Goal: Task Accomplishment & Management: Manage account settings

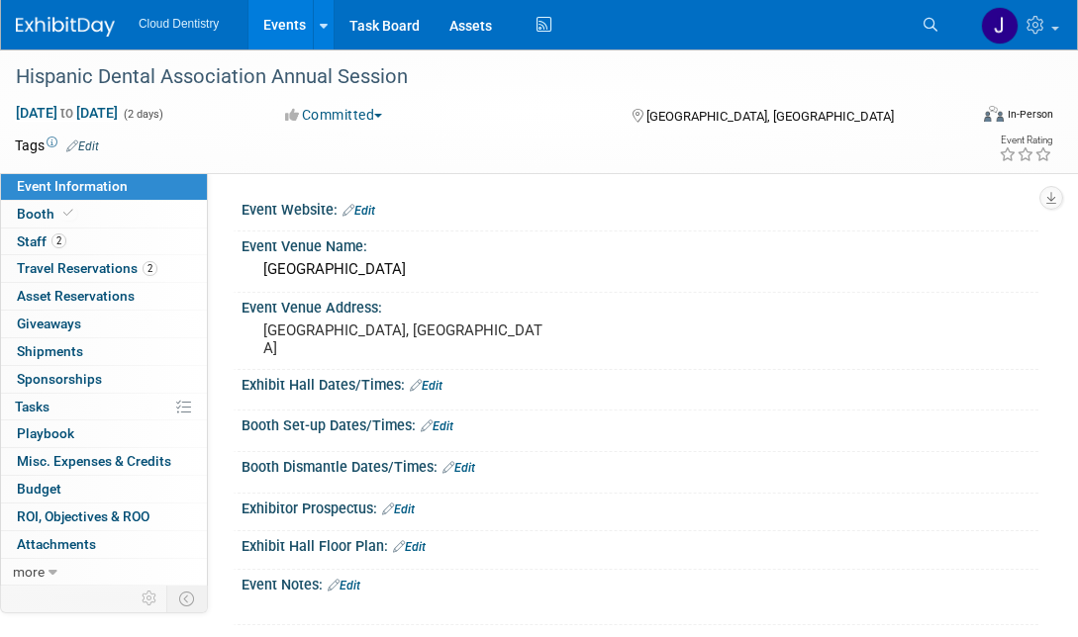
click at [282, 32] on link "Events" at bounding box center [284, 24] width 72 height 49
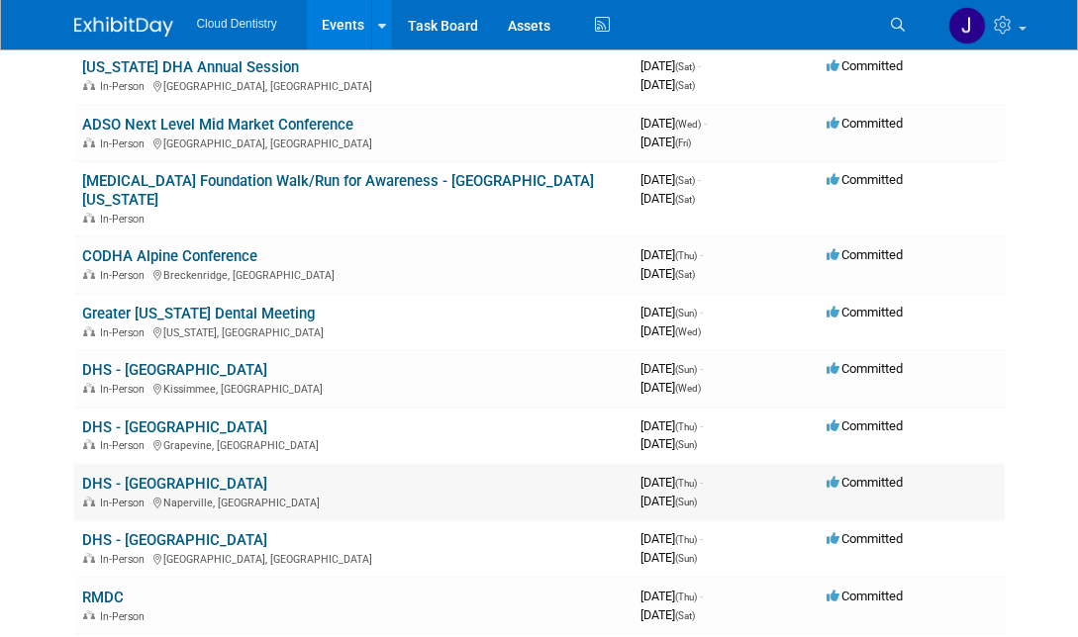
scroll to position [550, 0]
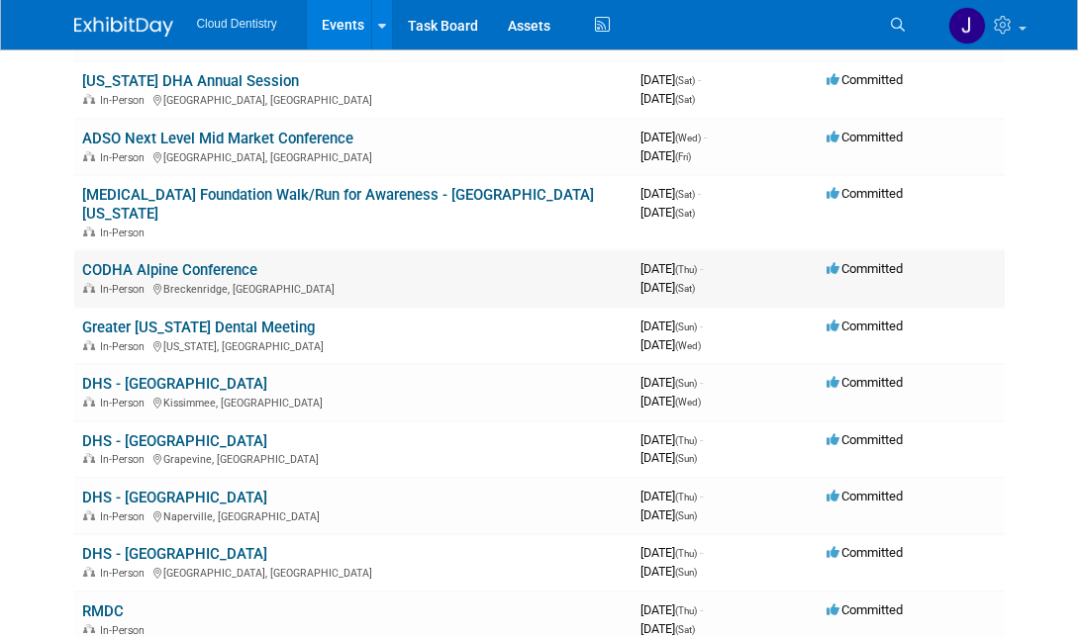
click at [182, 280] on div "In-Person [GEOGRAPHIC_DATA], CO" at bounding box center [353, 288] width 542 height 16
click at [184, 261] on link "CODHA Alpine Conference" at bounding box center [169, 270] width 175 height 18
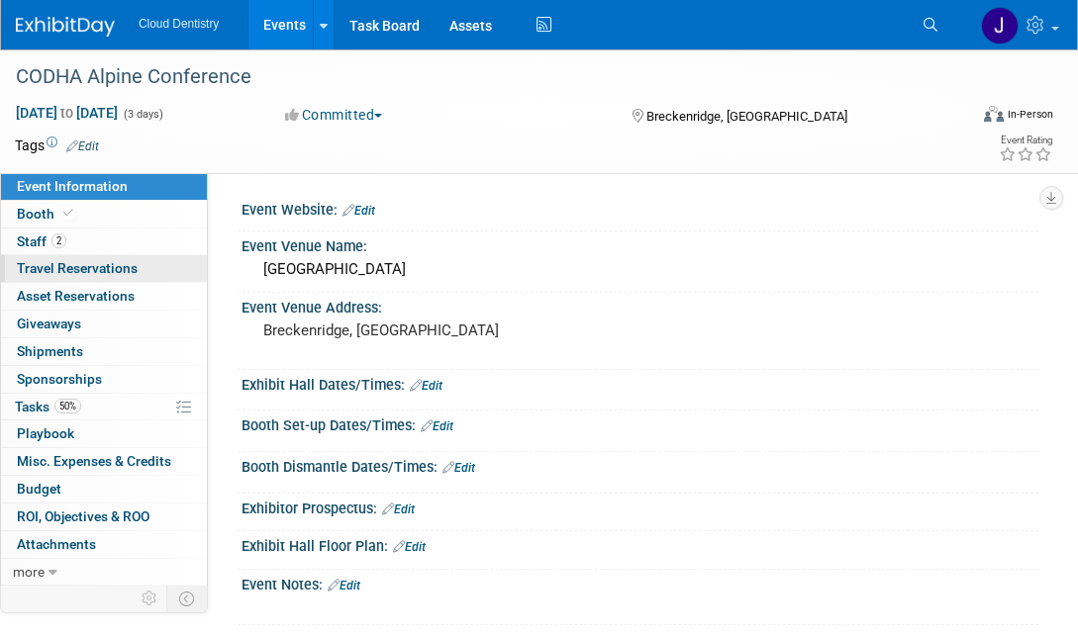
click at [134, 266] on span "Travel Reservations 0" at bounding box center [77, 268] width 121 height 16
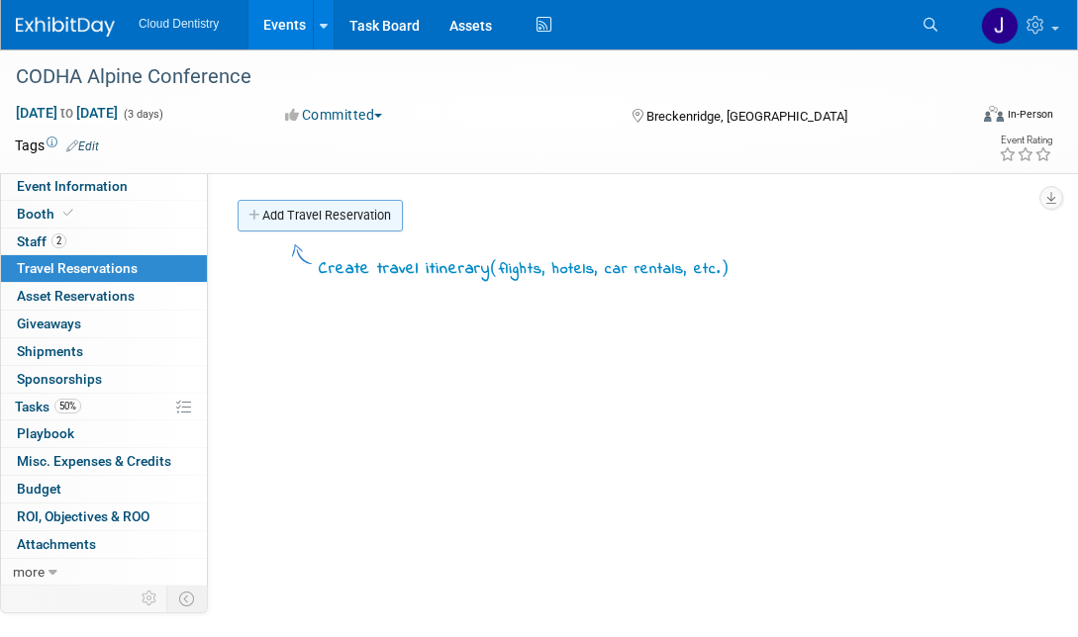
click at [302, 230] on link "Add Travel Reservation" at bounding box center [320, 216] width 165 height 32
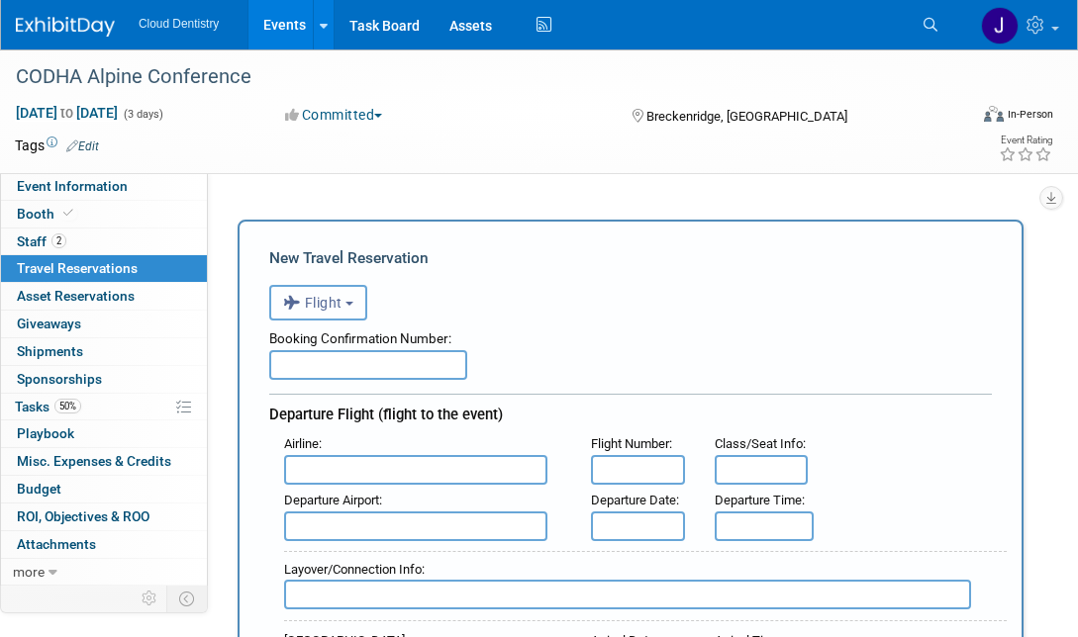
click at [332, 305] on span "Flight" at bounding box center [312, 303] width 59 height 16
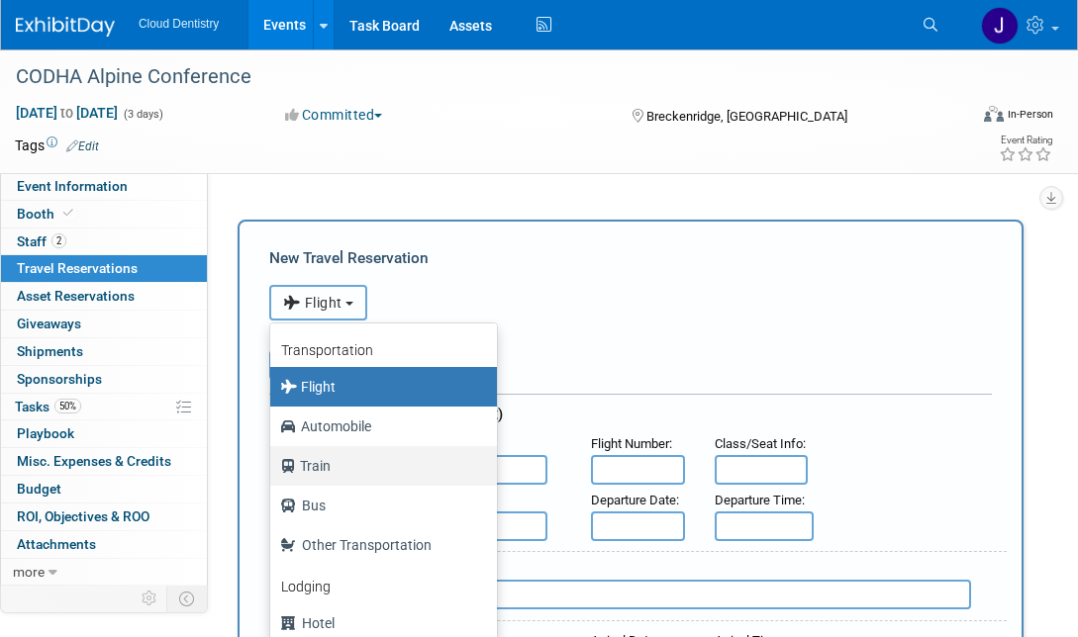
scroll to position [84, 0]
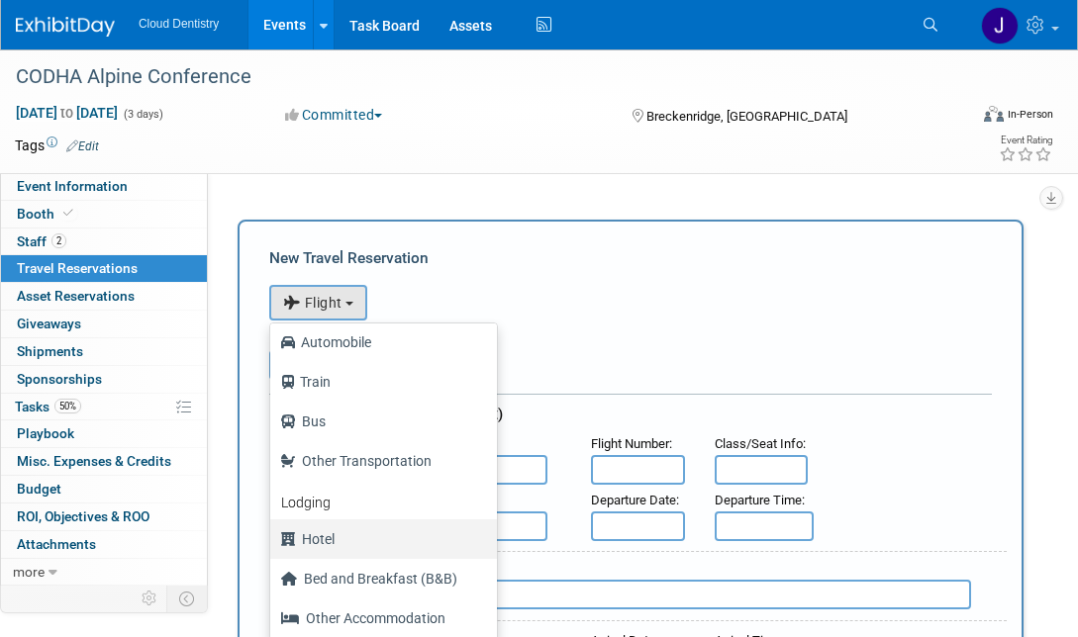
click at [344, 527] on label "Hotel" at bounding box center [378, 540] width 197 height 32
click at [273, 531] on input "Hotel" at bounding box center [266, 537] width 13 height 13
select select "6"
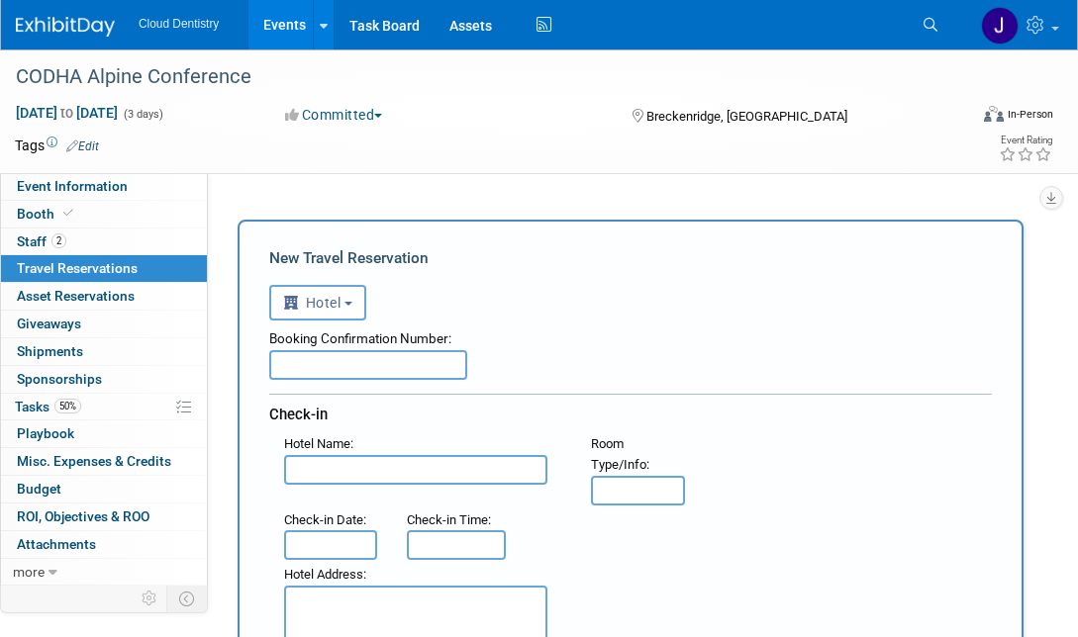
click at [409, 374] on input "text" at bounding box center [368, 365] width 198 height 30
click at [371, 486] on div "Hotel Name : Flight Number : Room Type/Info :" at bounding box center [637, 467] width 737 height 75
click at [372, 471] on input "text" at bounding box center [415, 470] width 263 height 30
type input "[GEOGRAPHIC_DATA]"
click at [338, 542] on input "text" at bounding box center [330, 546] width 93 height 30
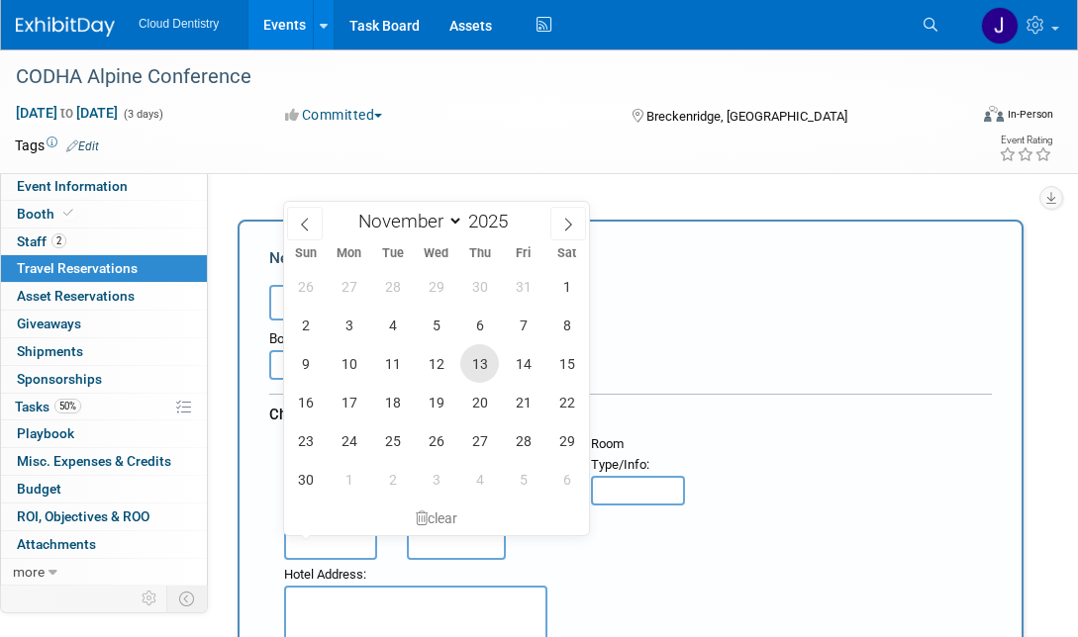
click at [493, 365] on span "13" at bounding box center [479, 363] width 39 height 39
type input "[DATE]"
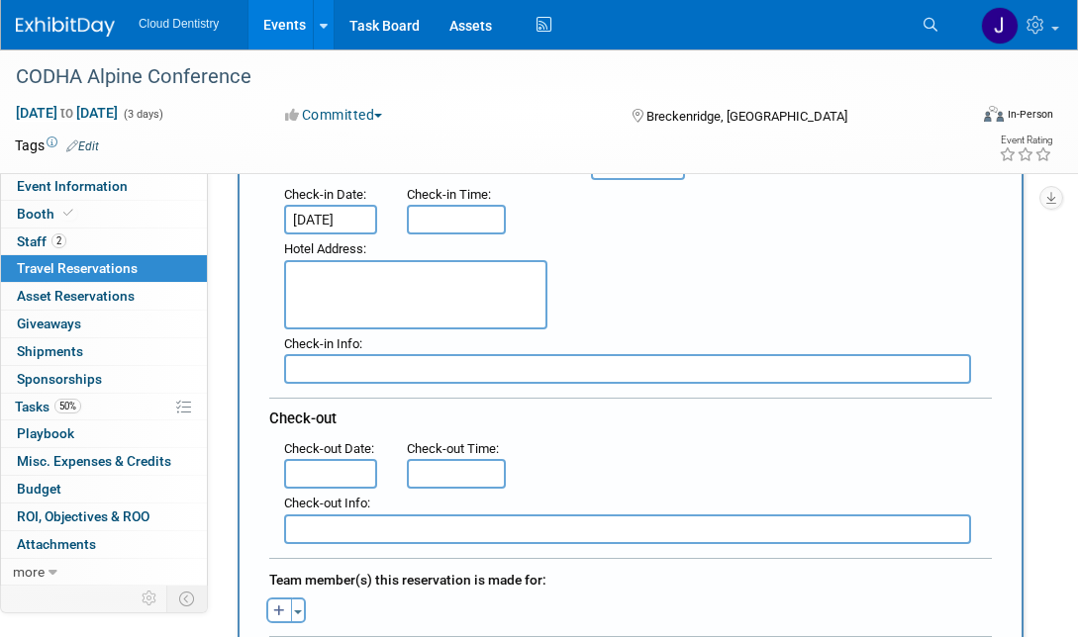
scroll to position [367, 0]
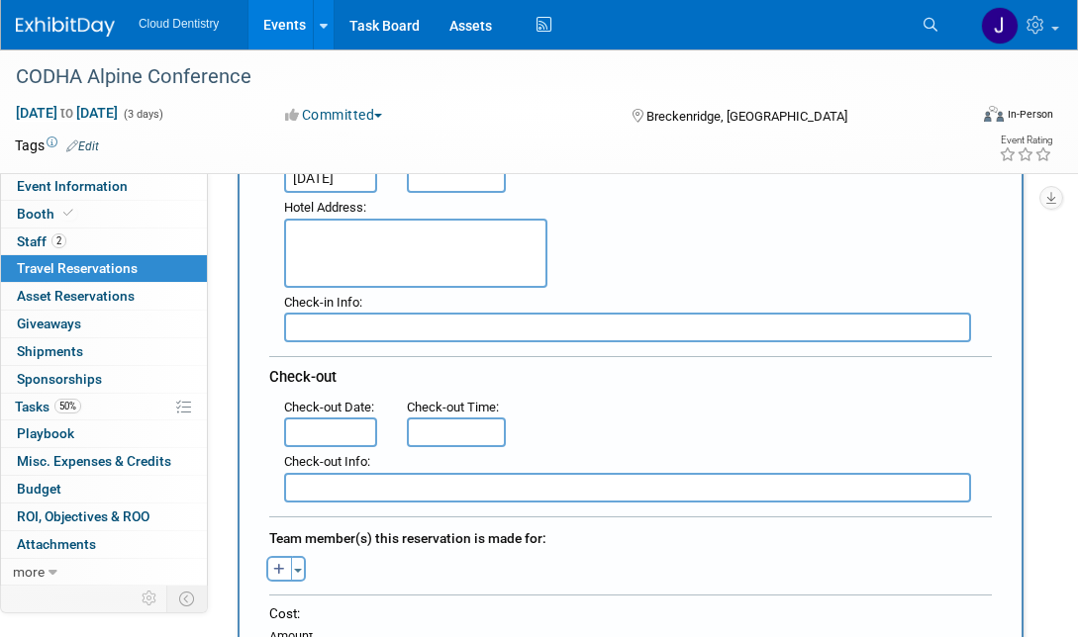
click at [360, 439] on input "text" at bounding box center [330, 433] width 93 height 30
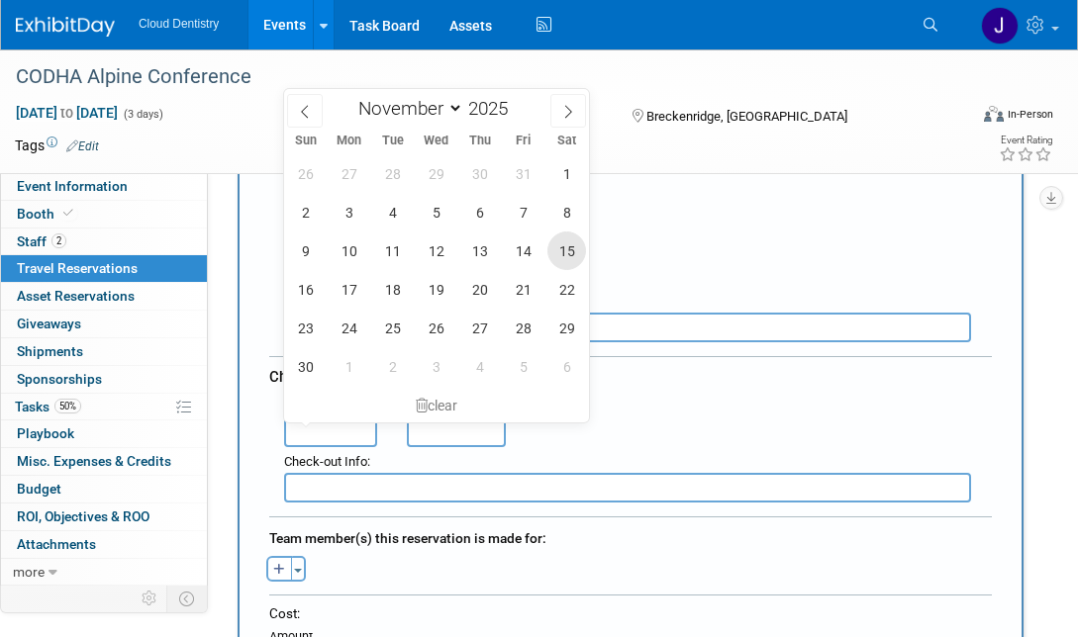
click at [573, 254] on span "15" at bounding box center [566, 251] width 39 height 39
type input "[DATE]"
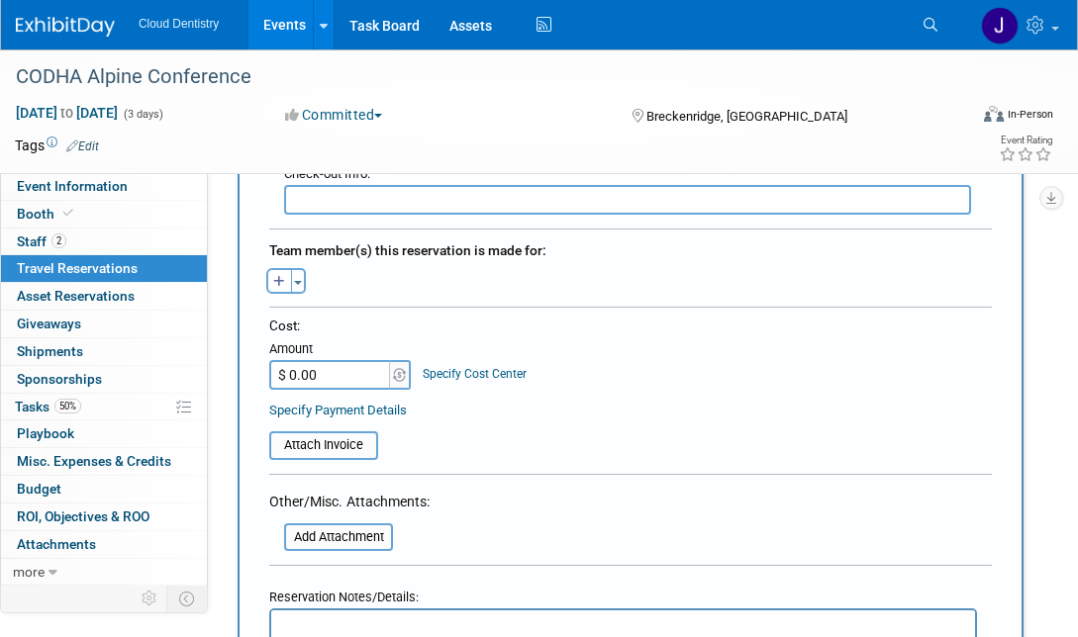
click at [370, 362] on input "$ 0.00" at bounding box center [331, 375] width 124 height 30
click at [358, 378] on input "$ 0.00" at bounding box center [331, 375] width 124 height 30
drag, startPoint x: 353, startPoint y: 378, endPoint x: 245, endPoint y: 367, distance: 108.4
click at [245, 367] on div "New Travel Reservation <i class="fas fa-plane" style="padding: 6px 4px 6px 1px;…" at bounding box center [631, 193] width 786 height 1257
click at [306, 286] on div "Toggle Dropdown Select Anyone Tag a user or a resource Quick -- Select -- (me)" at bounding box center [285, 281] width 62 height 26
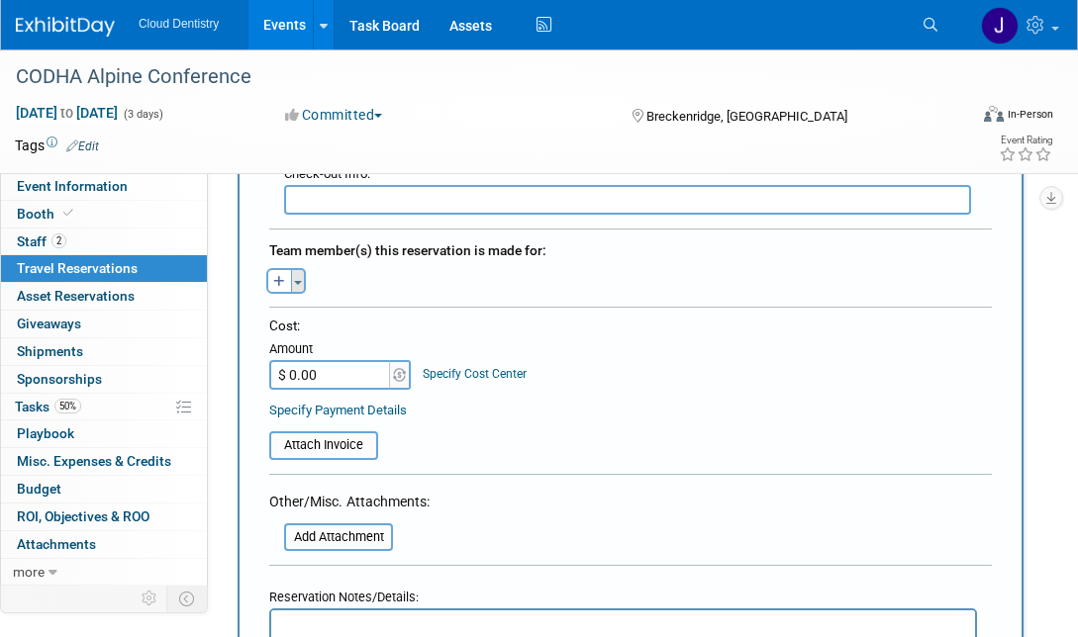
click at [298, 276] on button "Toggle Dropdown" at bounding box center [298, 281] width 15 height 26
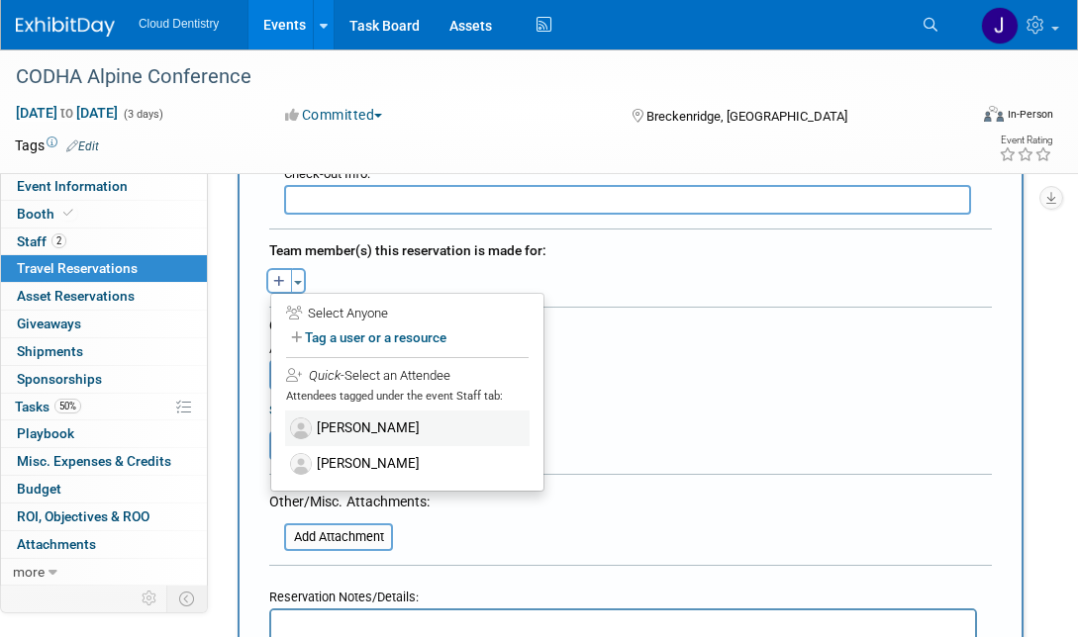
click at [348, 423] on label "[PERSON_NAME]" at bounding box center [407, 429] width 244 height 36
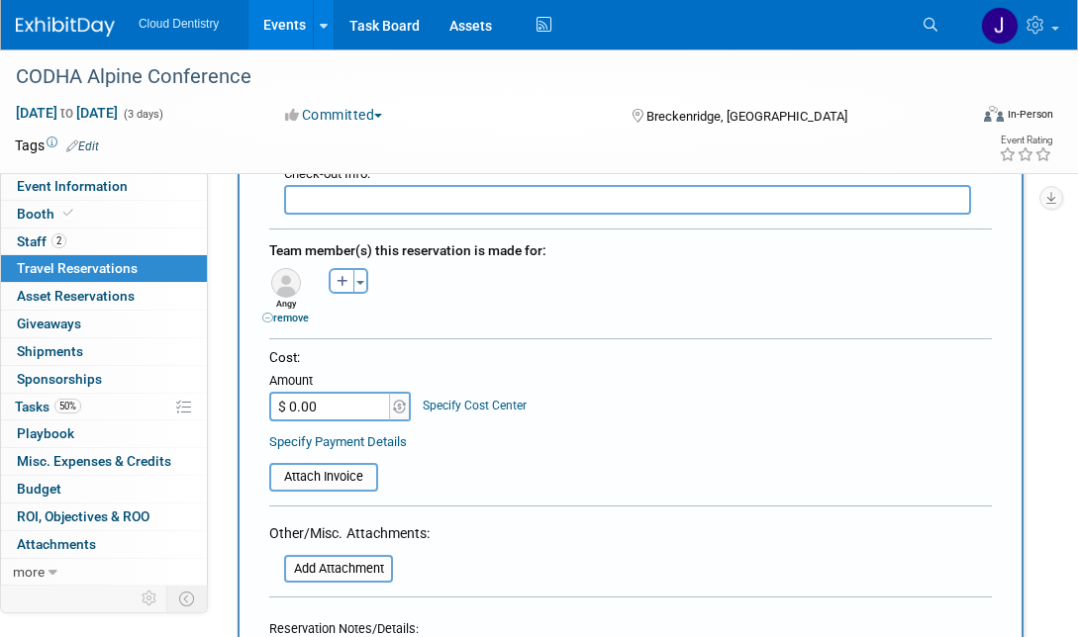
click at [347, 404] on input "$ 0.00" at bounding box center [331, 407] width 124 height 30
type input "$ 383.21"
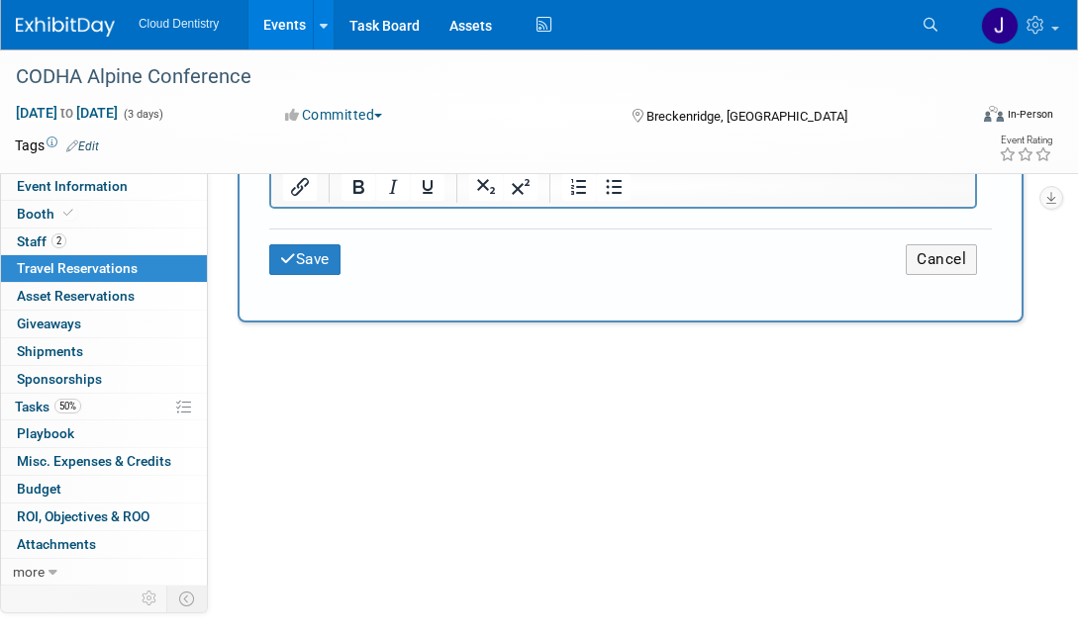
scroll to position [1170, 0]
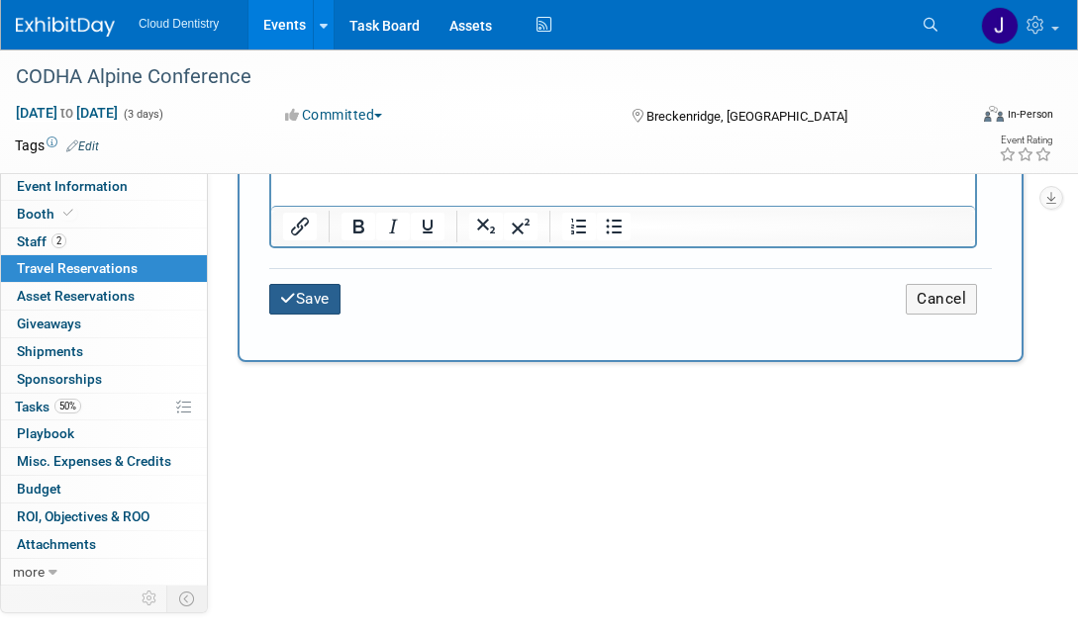
click at [318, 307] on button "Save" at bounding box center [304, 299] width 71 height 31
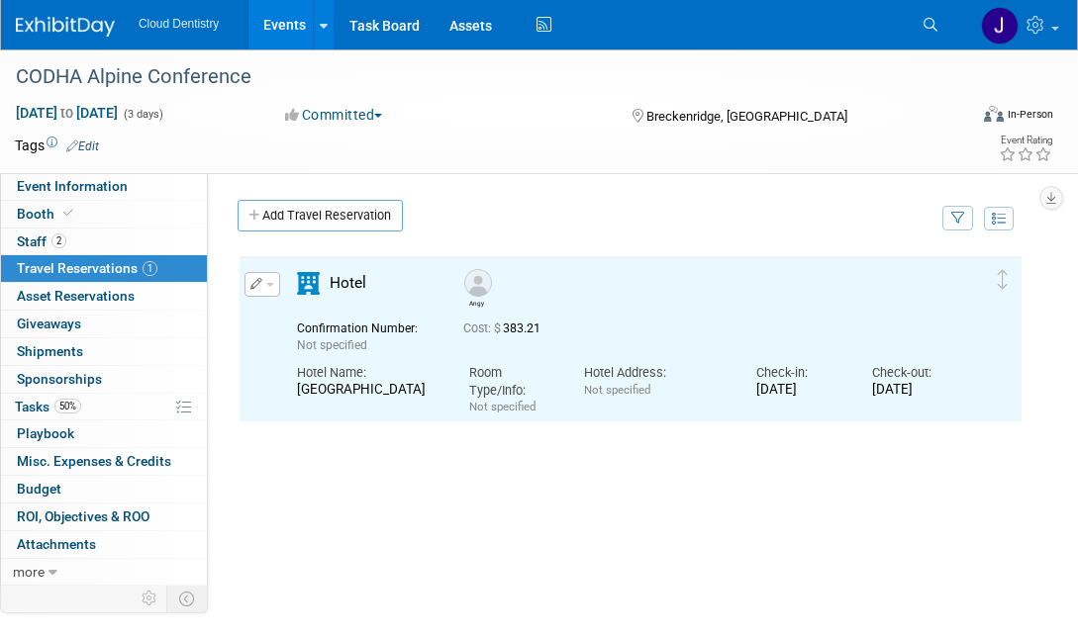
scroll to position [0, 0]
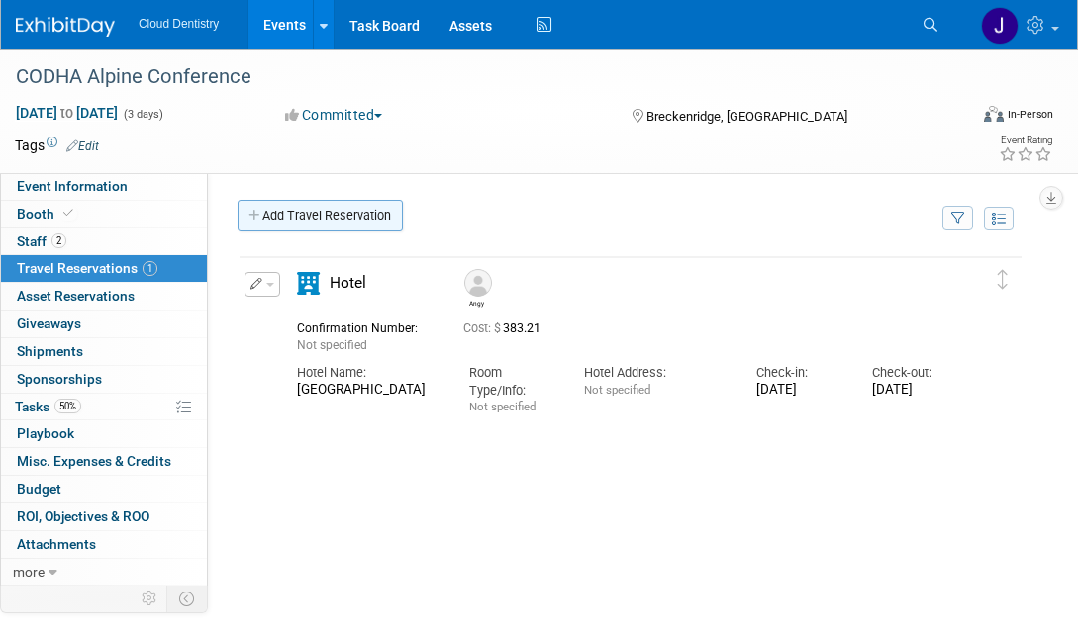
click at [310, 227] on link "Add Travel Reservation" at bounding box center [320, 216] width 165 height 32
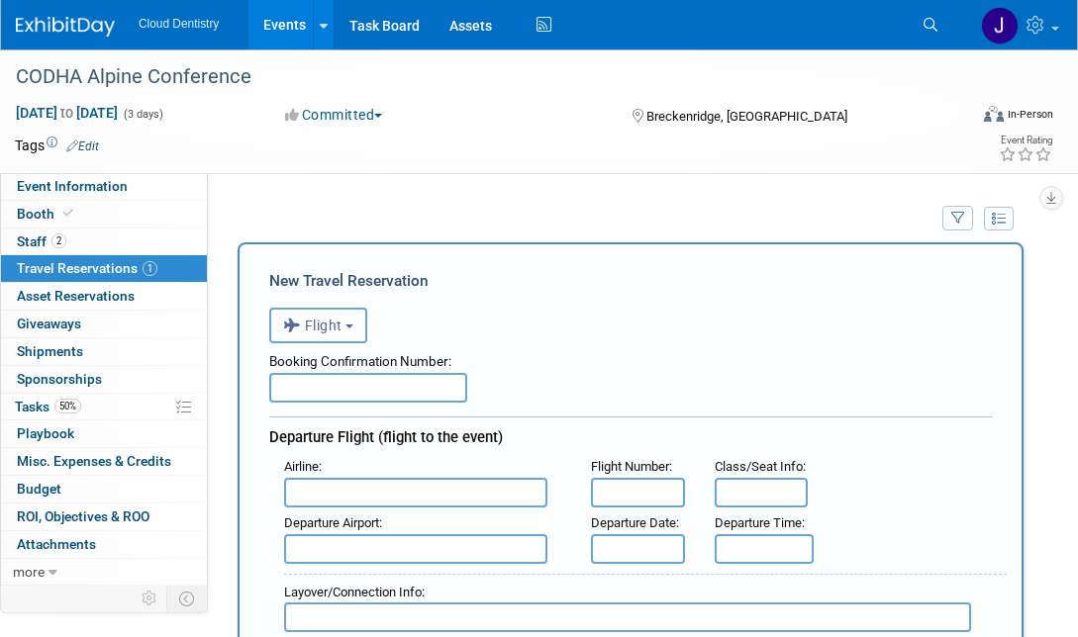
click at [356, 322] on button "Flight" at bounding box center [318, 326] width 98 height 36
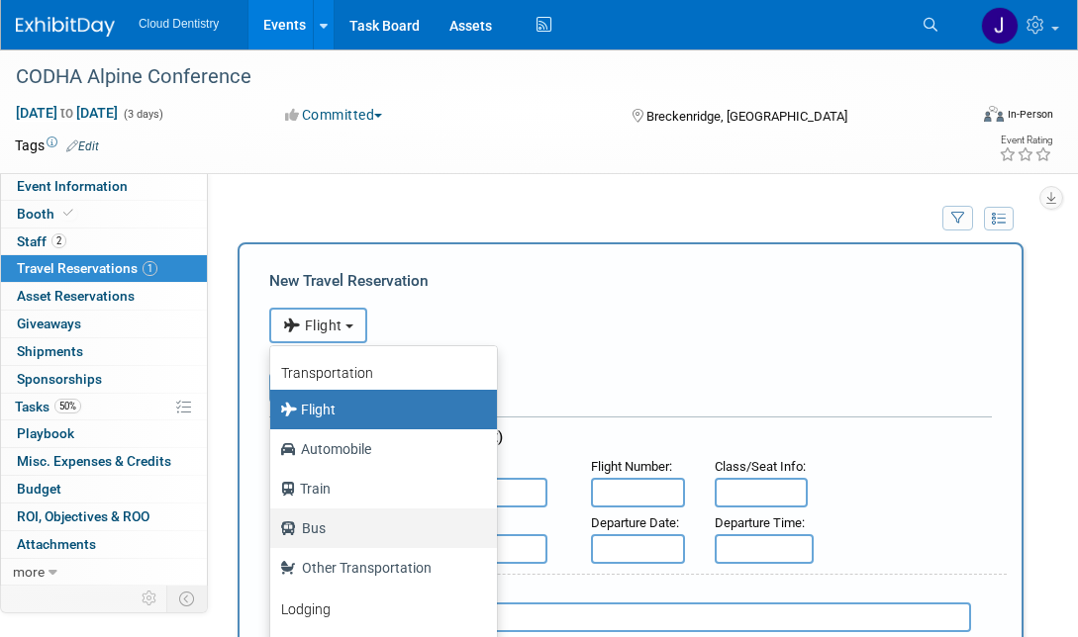
scroll to position [84, 0]
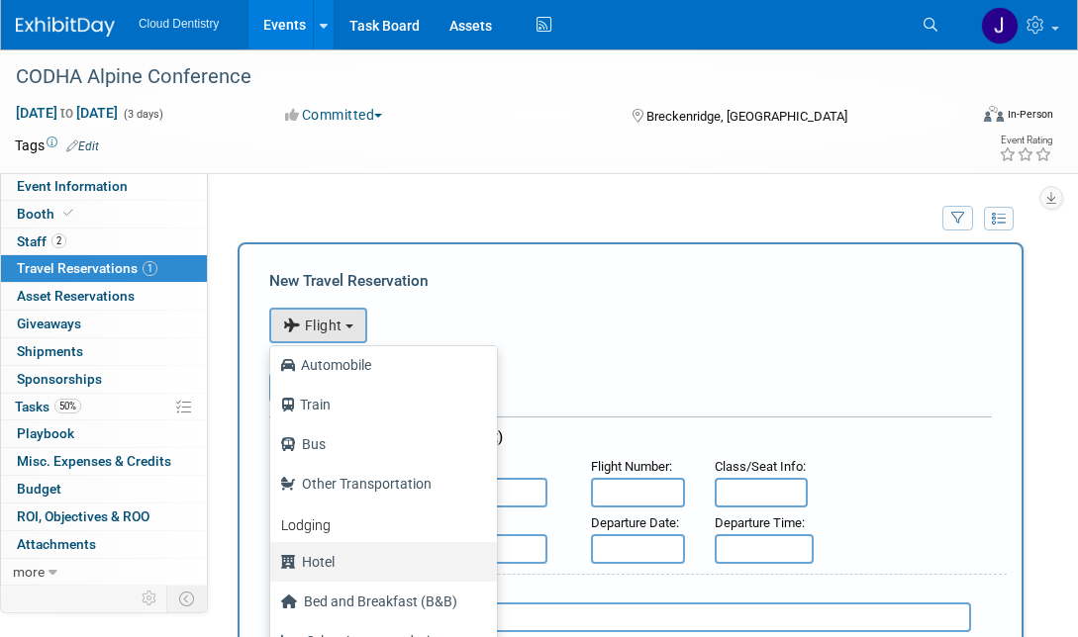
click at [338, 551] on label "Hotel" at bounding box center [378, 562] width 197 height 32
click at [273, 553] on input "Hotel" at bounding box center [266, 559] width 13 height 13
select select "6"
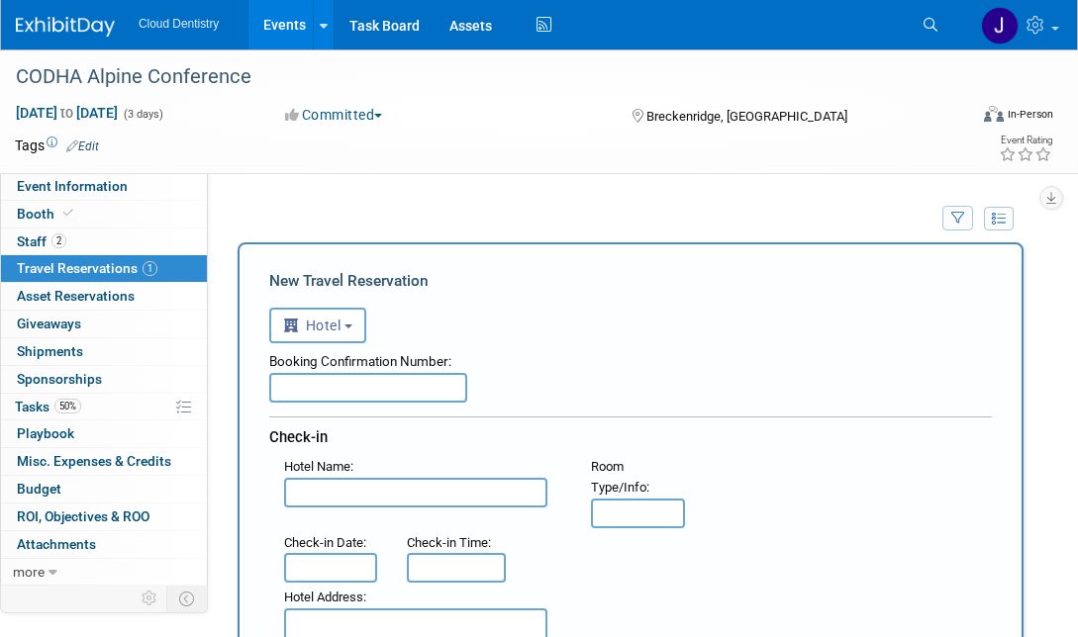
click at [348, 484] on input "text" at bounding box center [415, 493] width 263 height 30
type input "[GEOGRAPHIC_DATA]"
click at [336, 555] on input "text" at bounding box center [330, 568] width 93 height 30
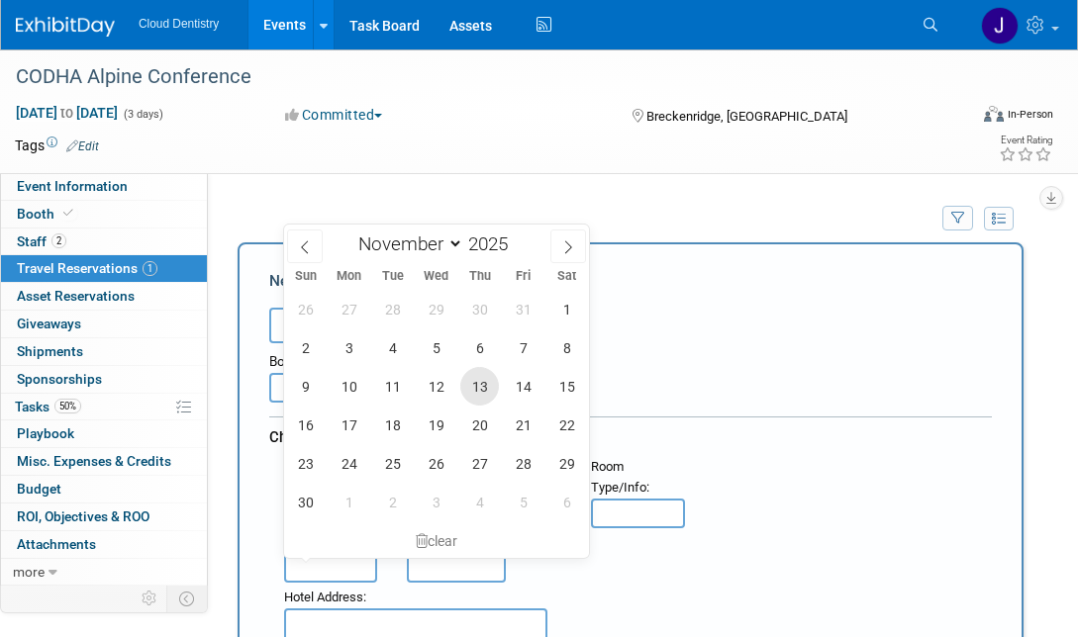
click at [469, 383] on span "13" at bounding box center [479, 386] width 39 height 39
type input "[DATE]"
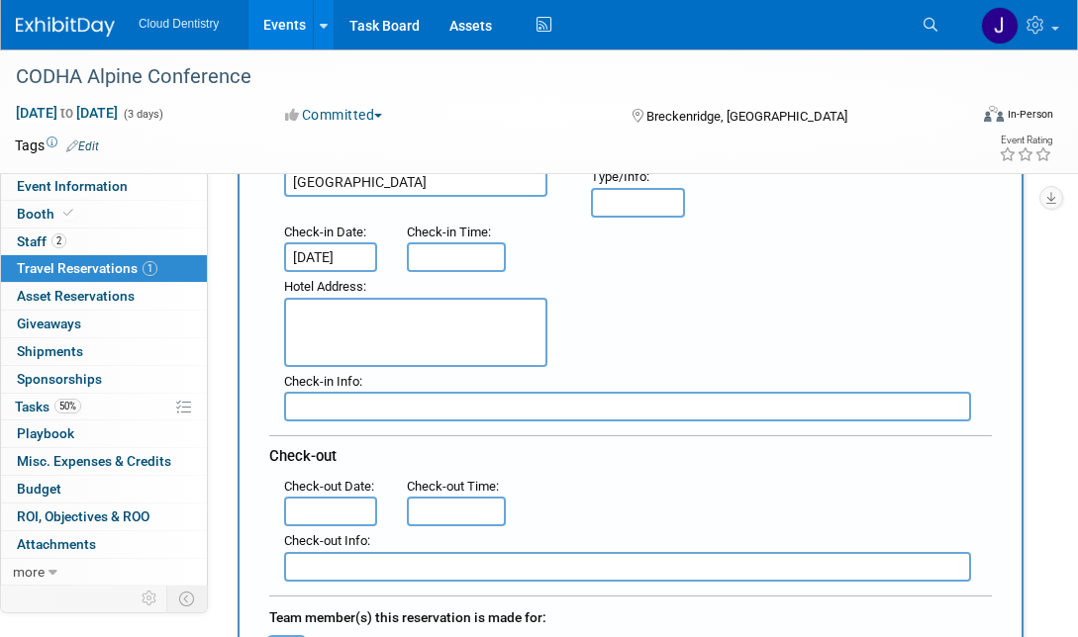
scroll to position [326, 0]
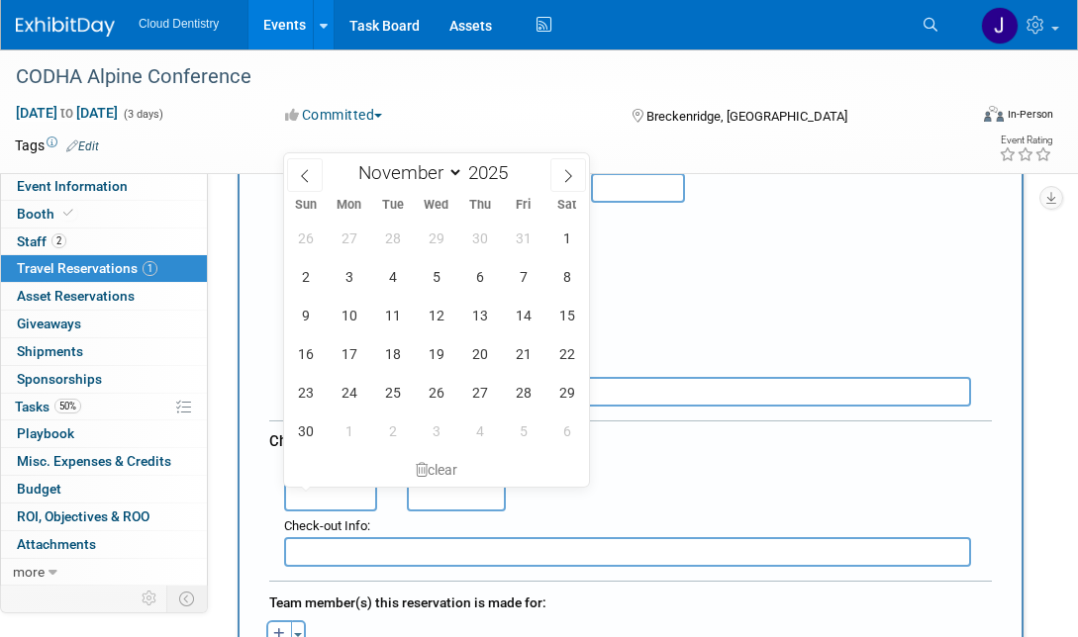
click at [361, 501] on input "text" at bounding box center [330, 497] width 93 height 30
click at [559, 314] on span "15" at bounding box center [566, 315] width 39 height 39
type input "[DATE]"
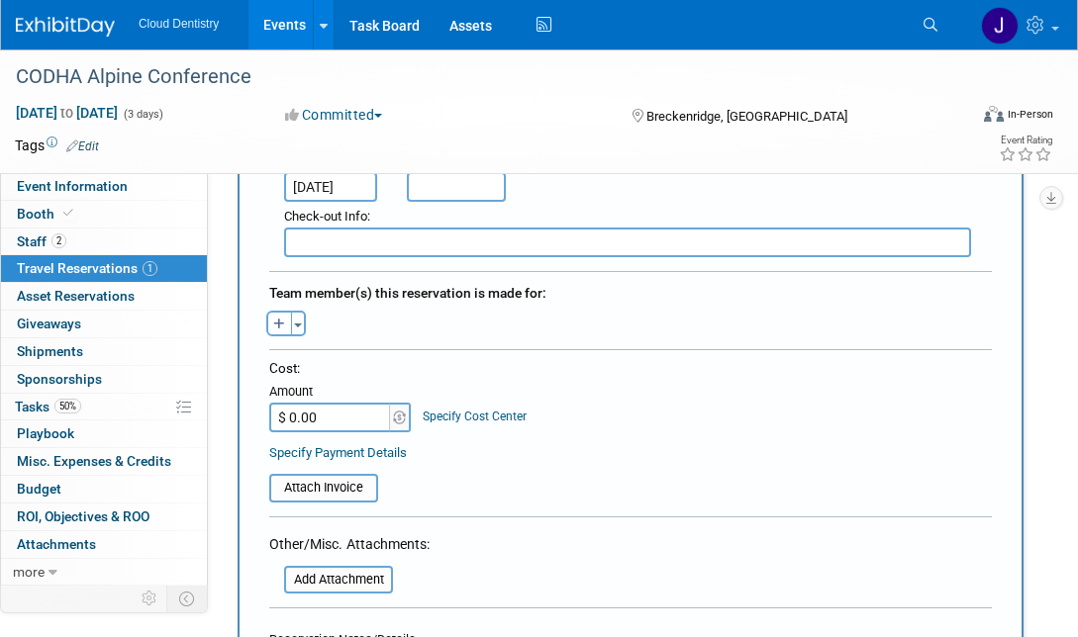
scroll to position [641, 0]
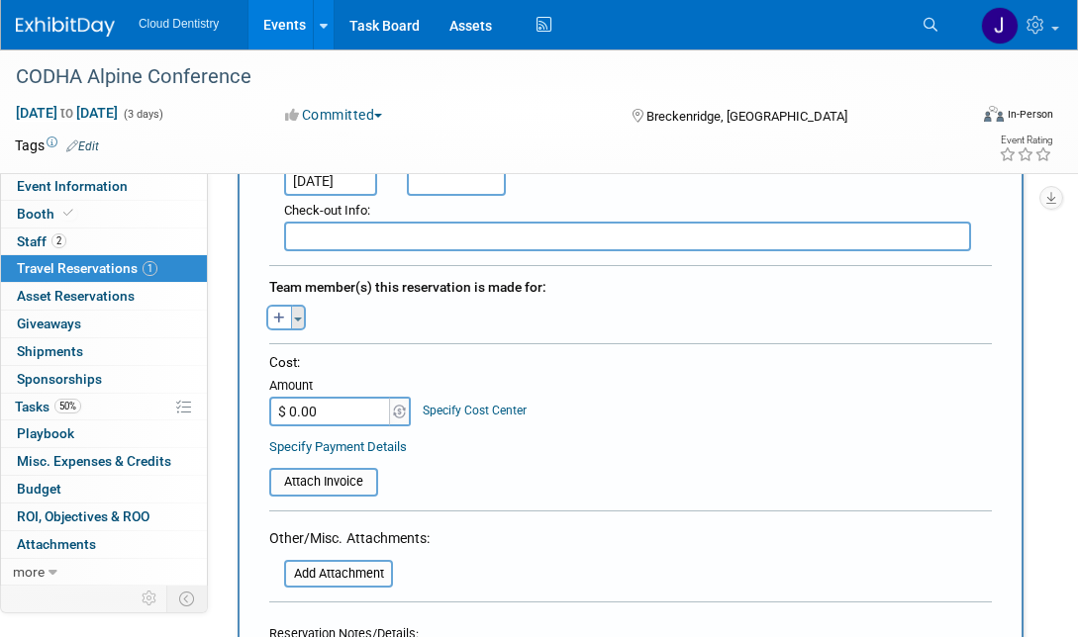
click at [303, 318] on button "Toggle Dropdown" at bounding box center [298, 318] width 15 height 26
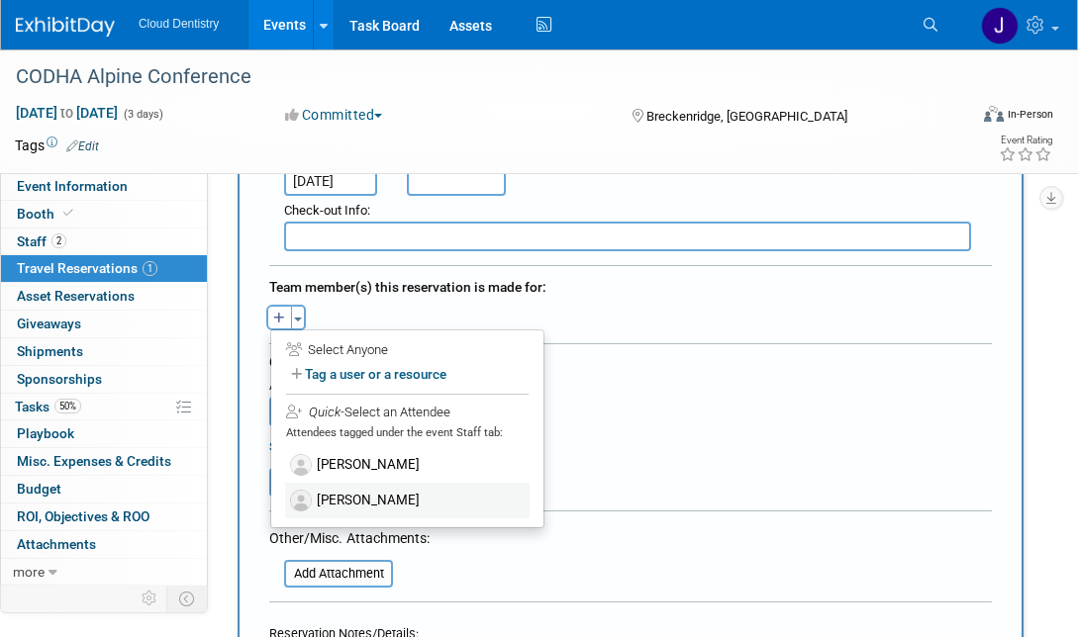
click at [359, 497] on label "[PERSON_NAME]" at bounding box center [407, 501] width 244 height 36
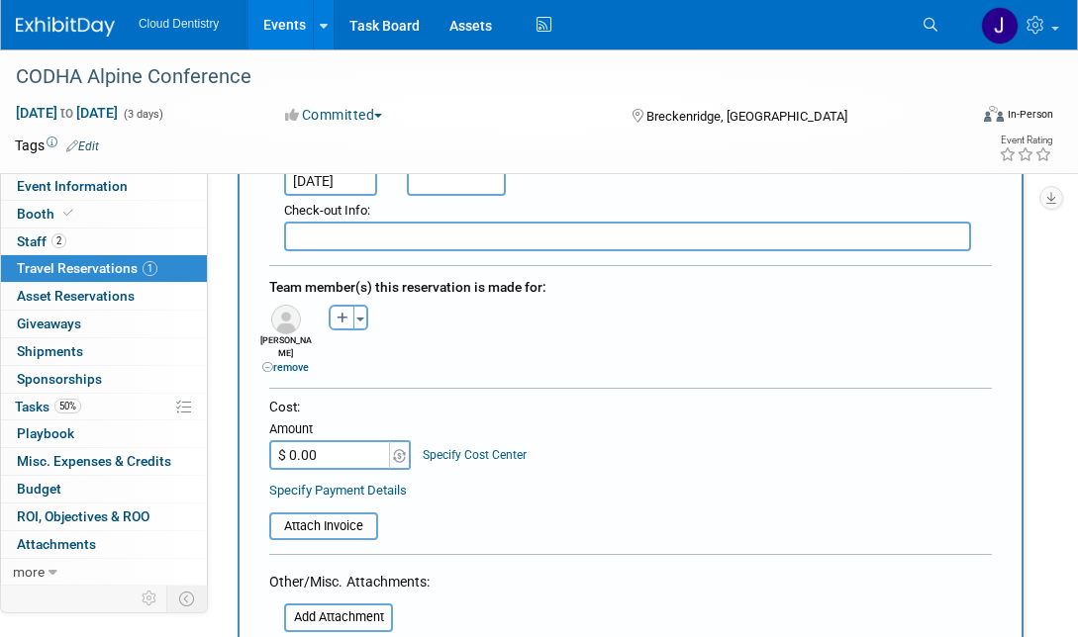
click at [343, 448] on input "$ 0.00" at bounding box center [331, 455] width 124 height 30
type input "$ 361.46"
click at [577, 480] on div "Specify Payment Details" at bounding box center [630, 490] width 723 height 21
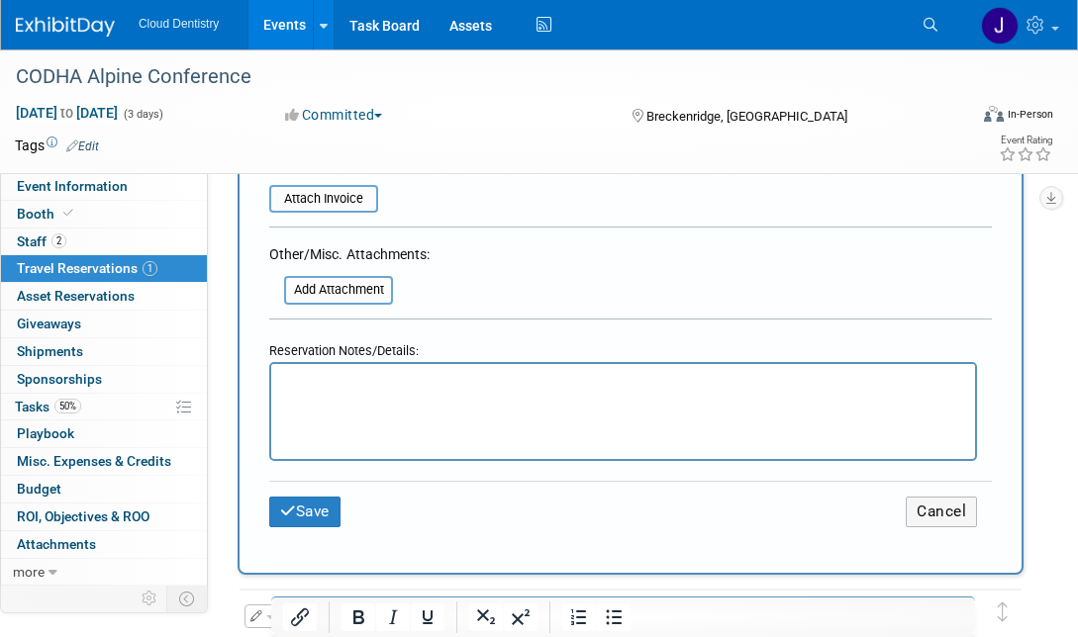
scroll to position [974, 0]
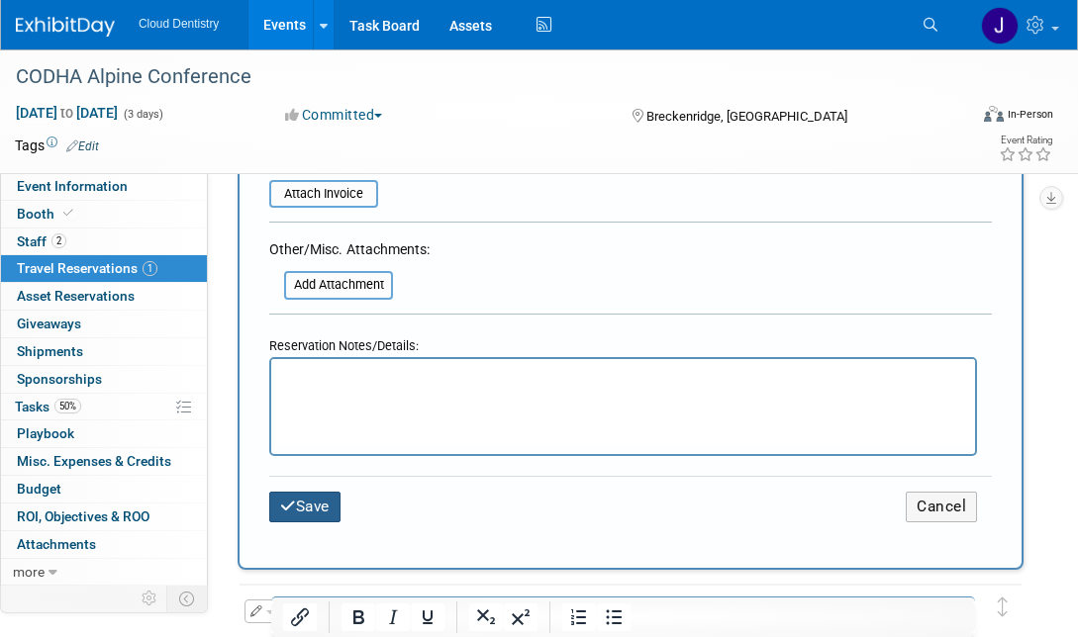
click at [338, 492] on button "Save" at bounding box center [304, 507] width 71 height 31
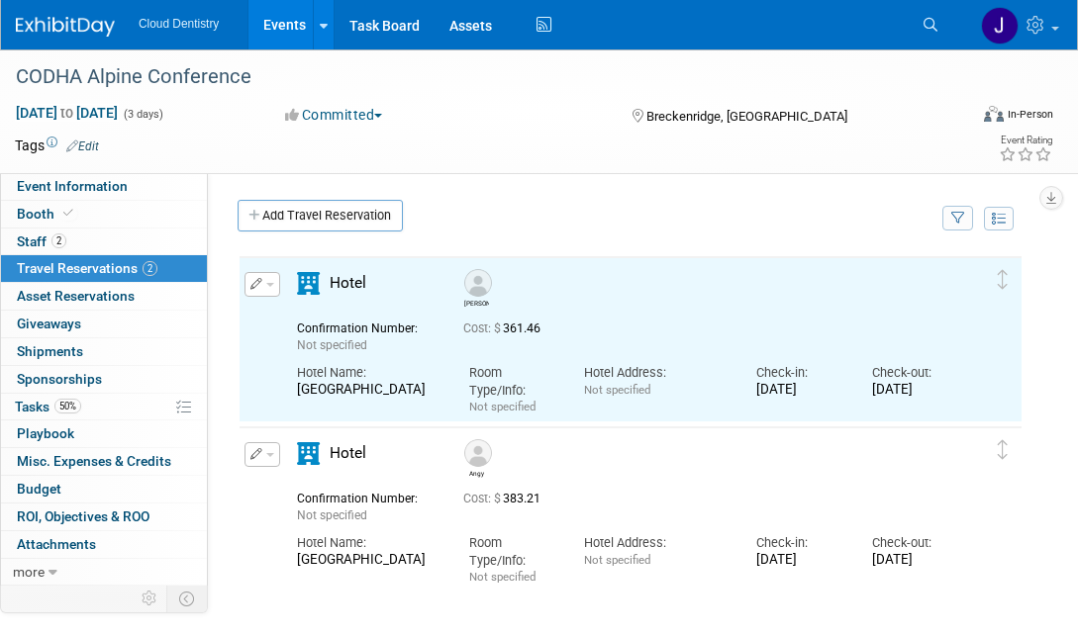
scroll to position [0, 0]
